Goal: Information Seeking & Learning: Find specific page/section

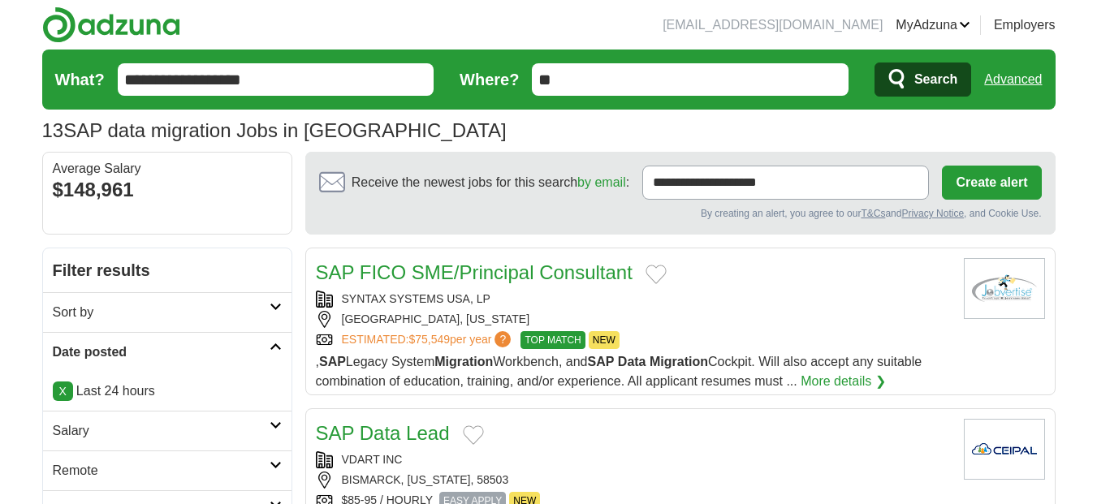
click at [929, 84] on span "Search" at bounding box center [936, 79] width 43 height 32
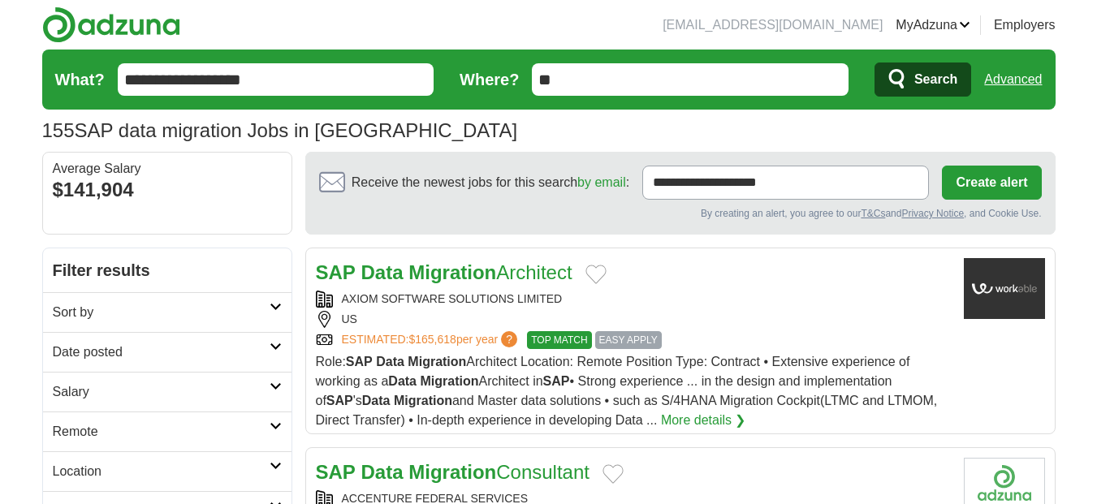
click at [697, 123] on div "155 SAP data migration Jobs in [GEOGRAPHIC_DATA] Average Salary: $141,904" at bounding box center [549, 130] width 1014 height 29
click at [483, 21] on header "[EMAIL_ADDRESS][DOMAIN_NAME] [GEOGRAPHIC_DATA] Alerts Favorites Resumes ApplyIQ…" at bounding box center [549, 76] width 1014 height 152
